Goal: Information Seeking & Learning: Compare options

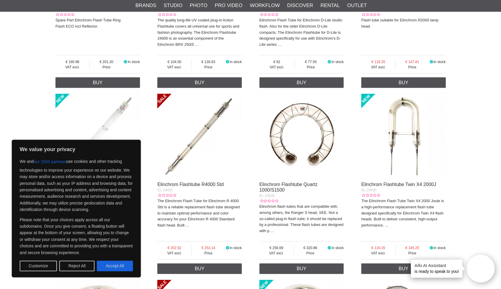
scroll to position [259, 0]
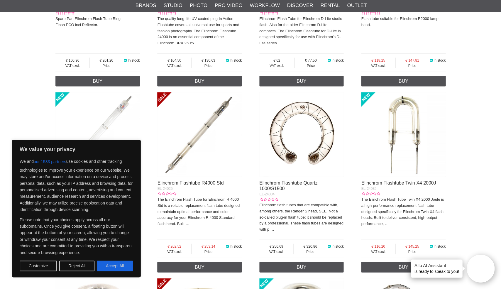
drag, startPoint x: 501, startPoint y: 50, endPoint x: 500, endPoint y: 74, distance: 23.8
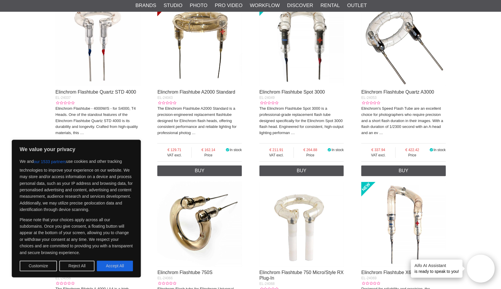
scroll to position [538, 0]
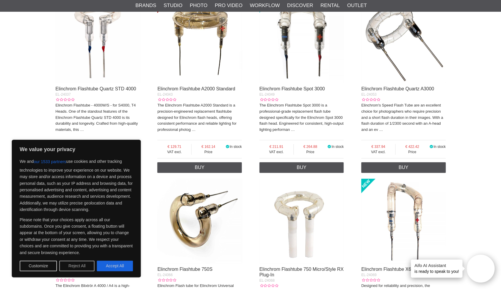
click at [75, 266] on button "Reject All" at bounding box center [76, 266] width 35 height 11
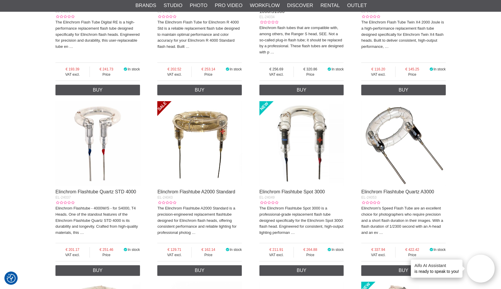
scroll to position [437, 0]
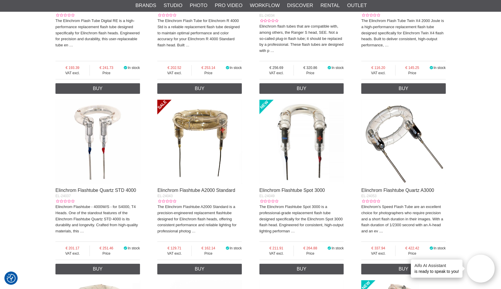
click at [380, 230] on link "…" at bounding box center [381, 231] width 4 height 4
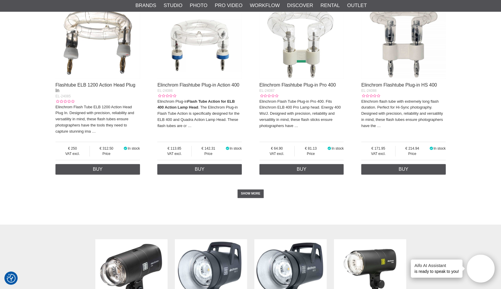
scroll to position [1295, 0]
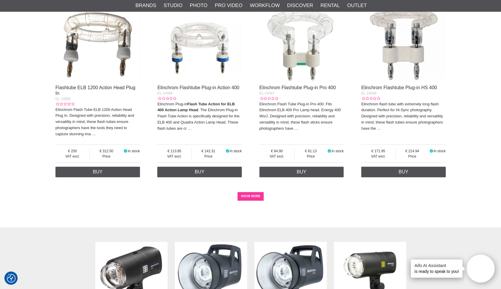
click at [244, 192] on link "SHOW MORE" at bounding box center [250, 196] width 27 height 9
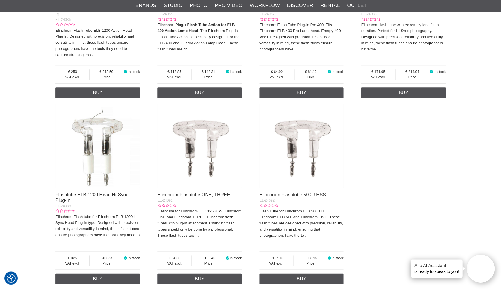
scroll to position [1372, 0]
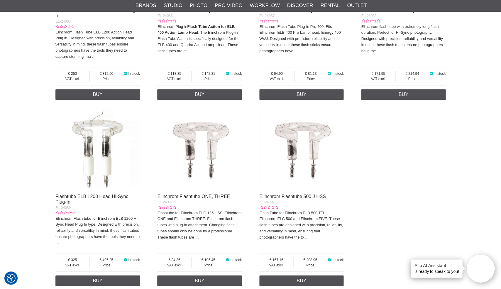
click at [88, 162] on img at bounding box center [97, 148] width 85 height 85
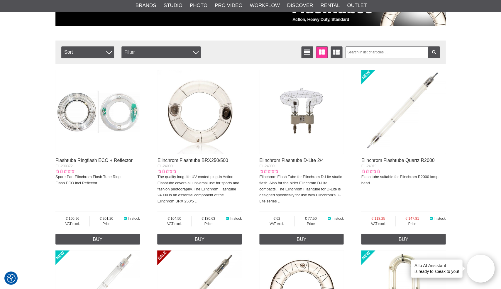
scroll to position [111, 0]
